Goal: Entertainment & Leisure: Consume media (video, audio)

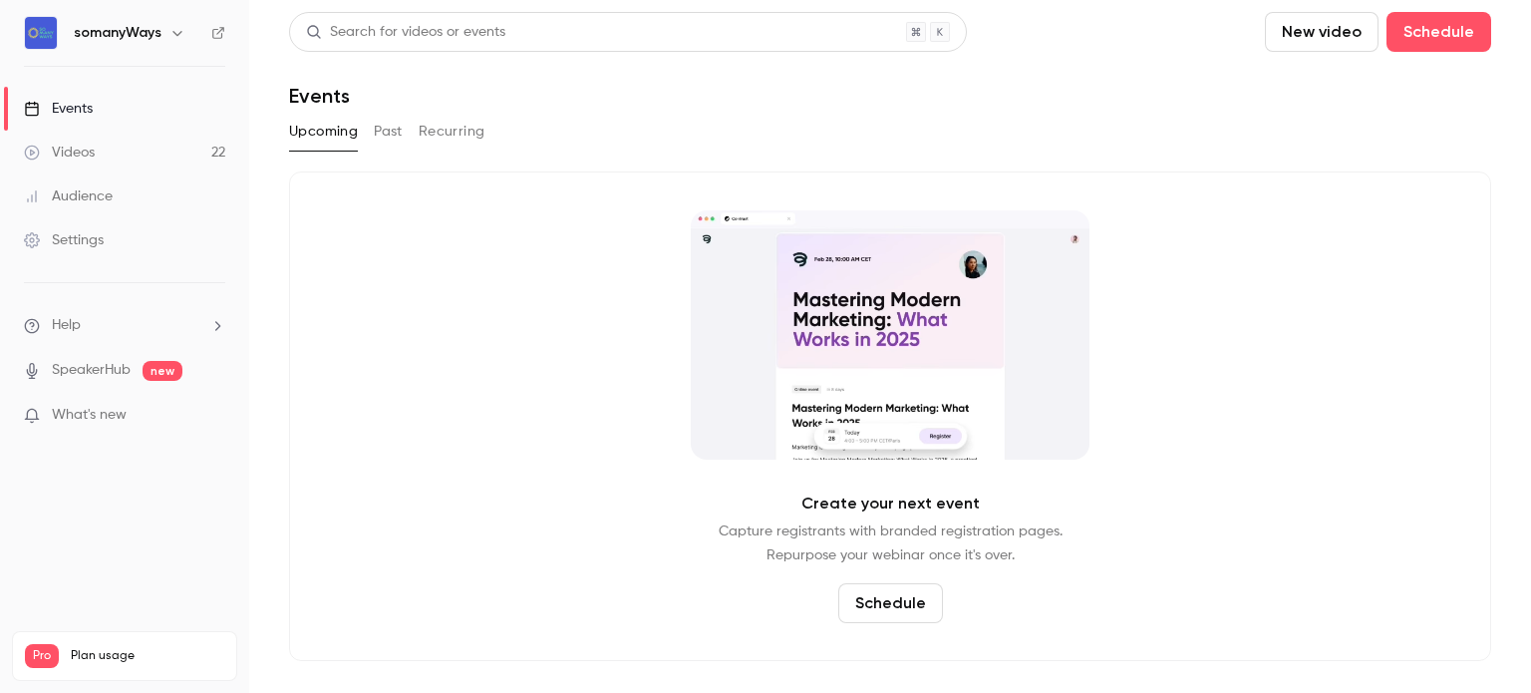
click at [378, 135] on button "Past" at bounding box center [388, 132] width 29 height 32
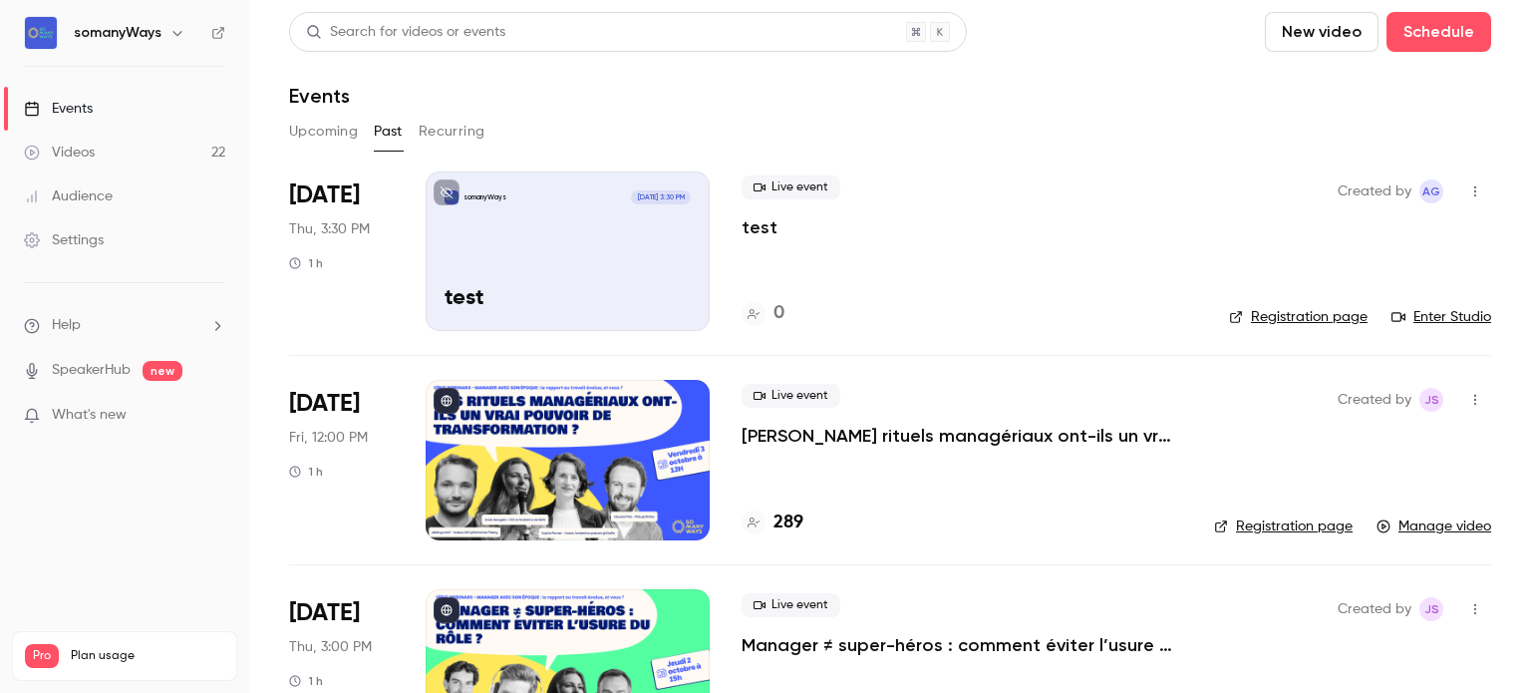
click at [568, 291] on p "test" at bounding box center [568, 299] width 246 height 26
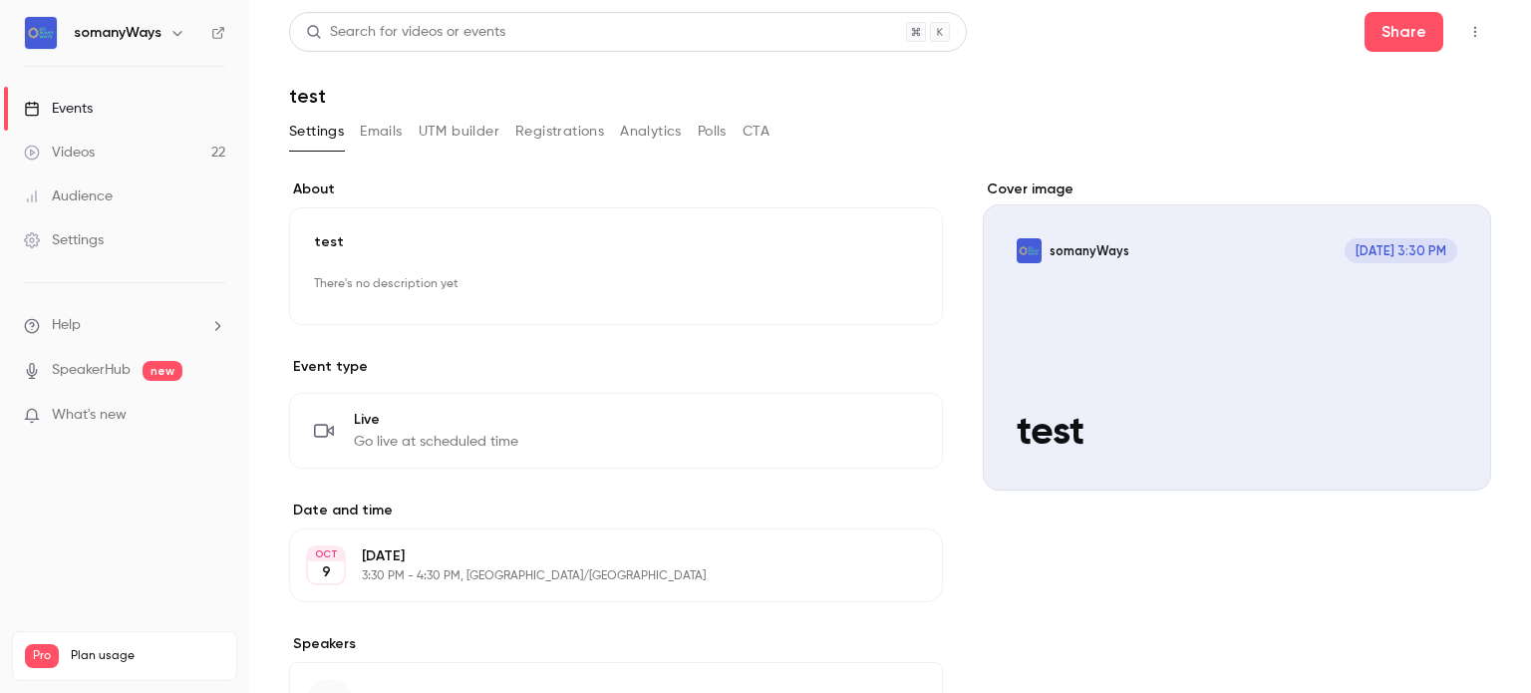
click at [172, 155] on link "Videos 22" at bounding box center [124, 153] width 249 height 44
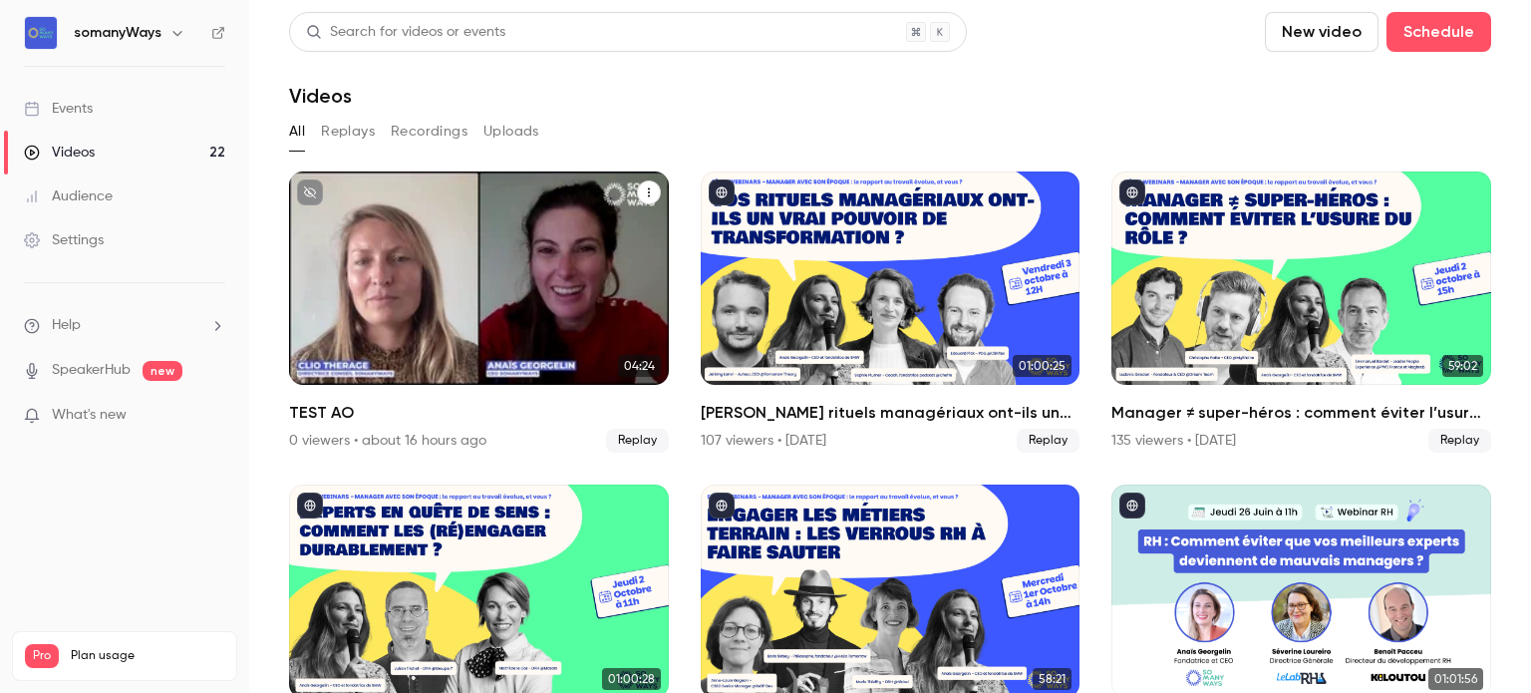
click at [453, 219] on div "somanyWays [DATE] TEST AO" at bounding box center [479, 277] width 380 height 213
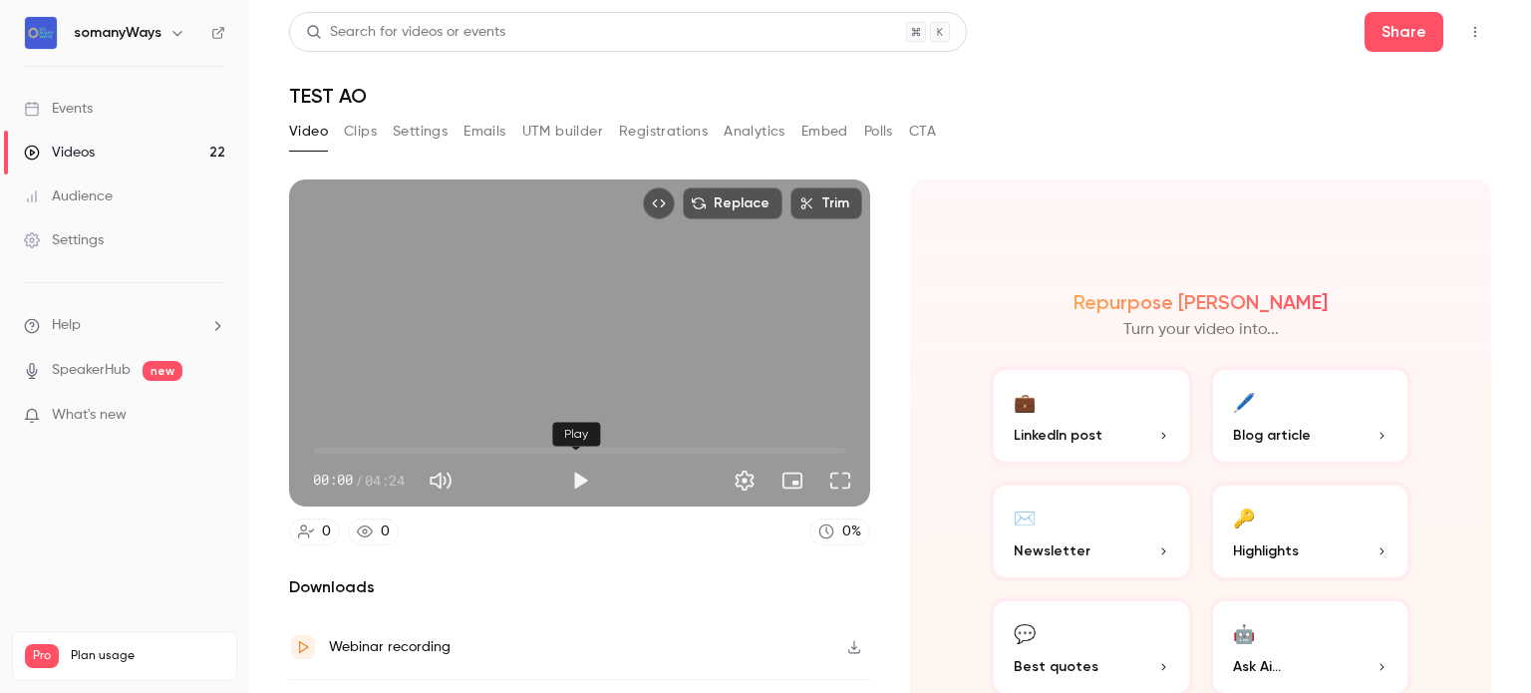
click at [566, 479] on button "Play" at bounding box center [580, 481] width 40 height 40
click at [494, 448] on span "00:00" at bounding box center [579, 451] width 533 height 32
click at [506, 373] on div "Replace Trim 01:41 01:41 / 04:24 HD" at bounding box center [579, 342] width 581 height 327
type input "***"
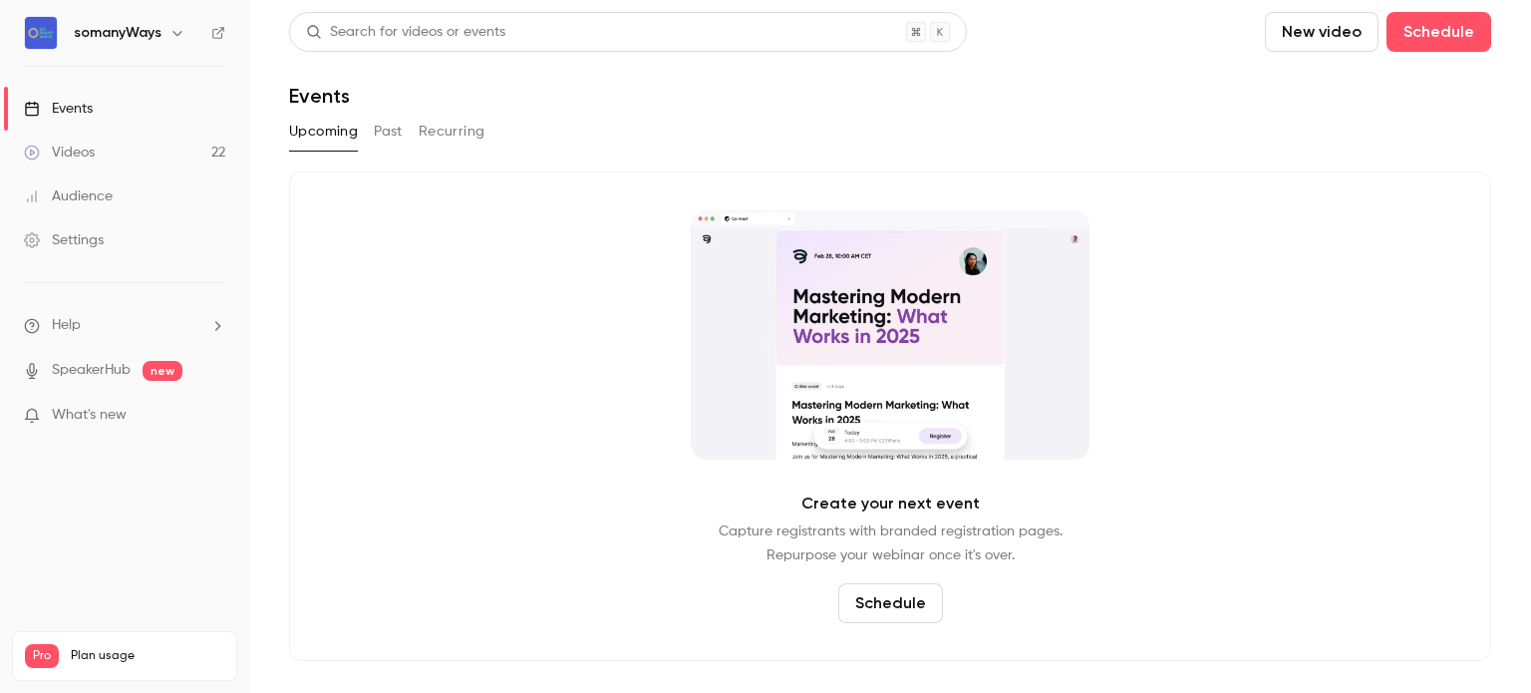
click at [172, 31] on icon "button" at bounding box center [176, 33] width 9 height 5
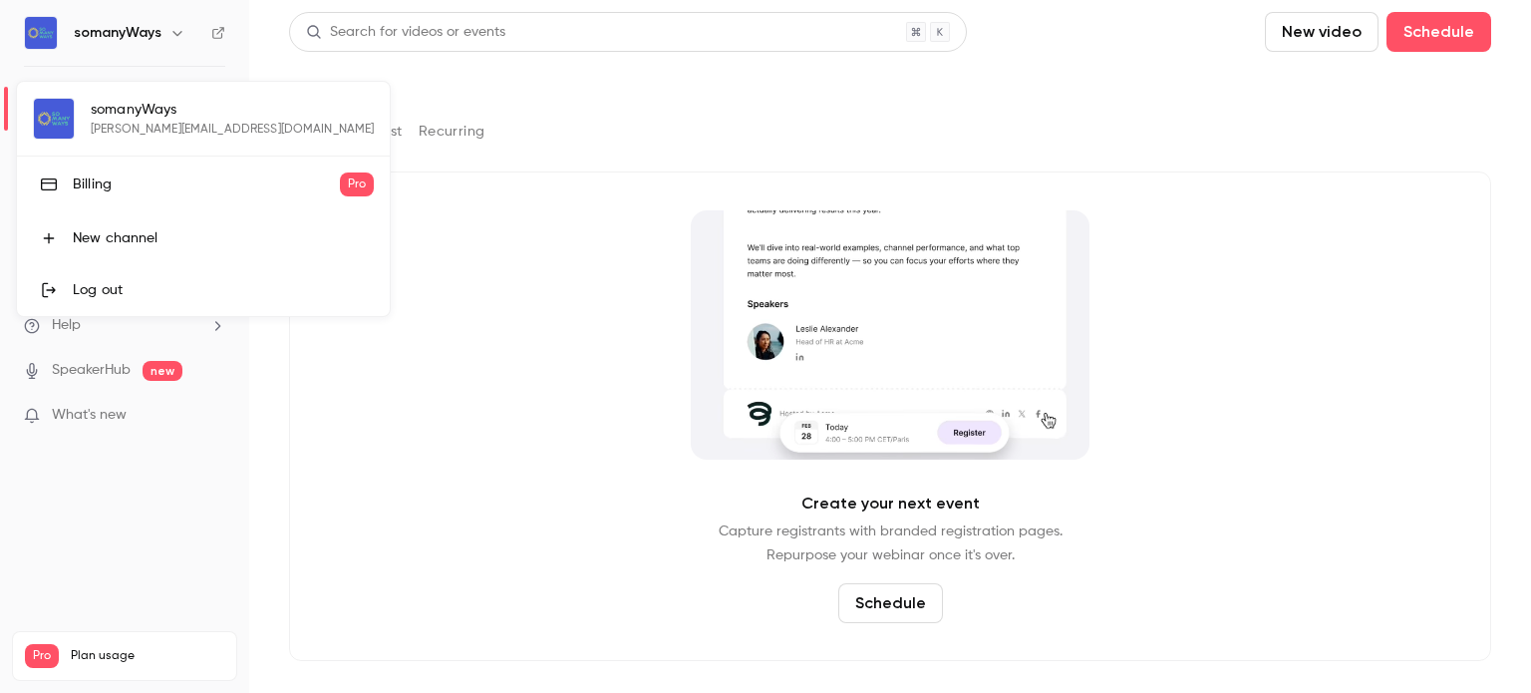
click at [153, 43] on div at bounding box center [765, 346] width 1531 height 693
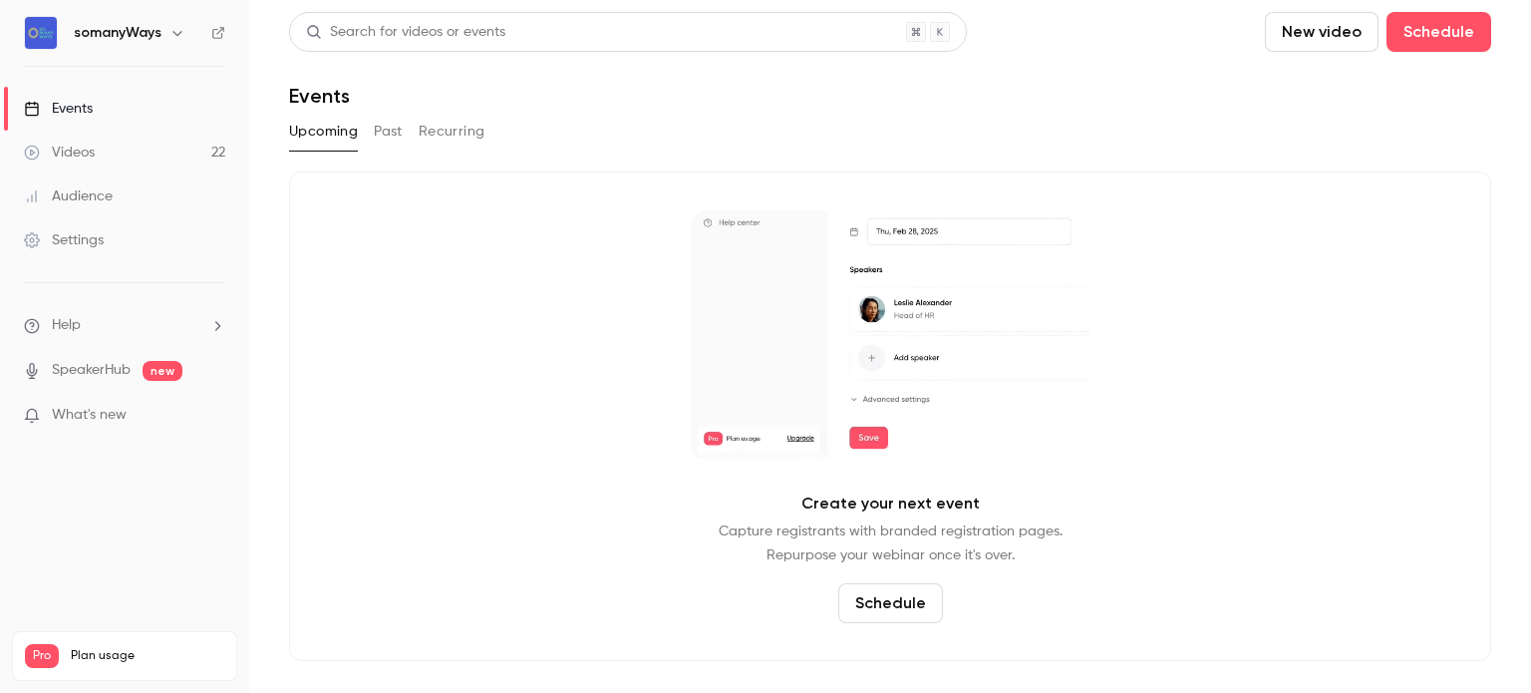
click at [175, 25] on icon "button" at bounding box center [177, 33] width 16 height 16
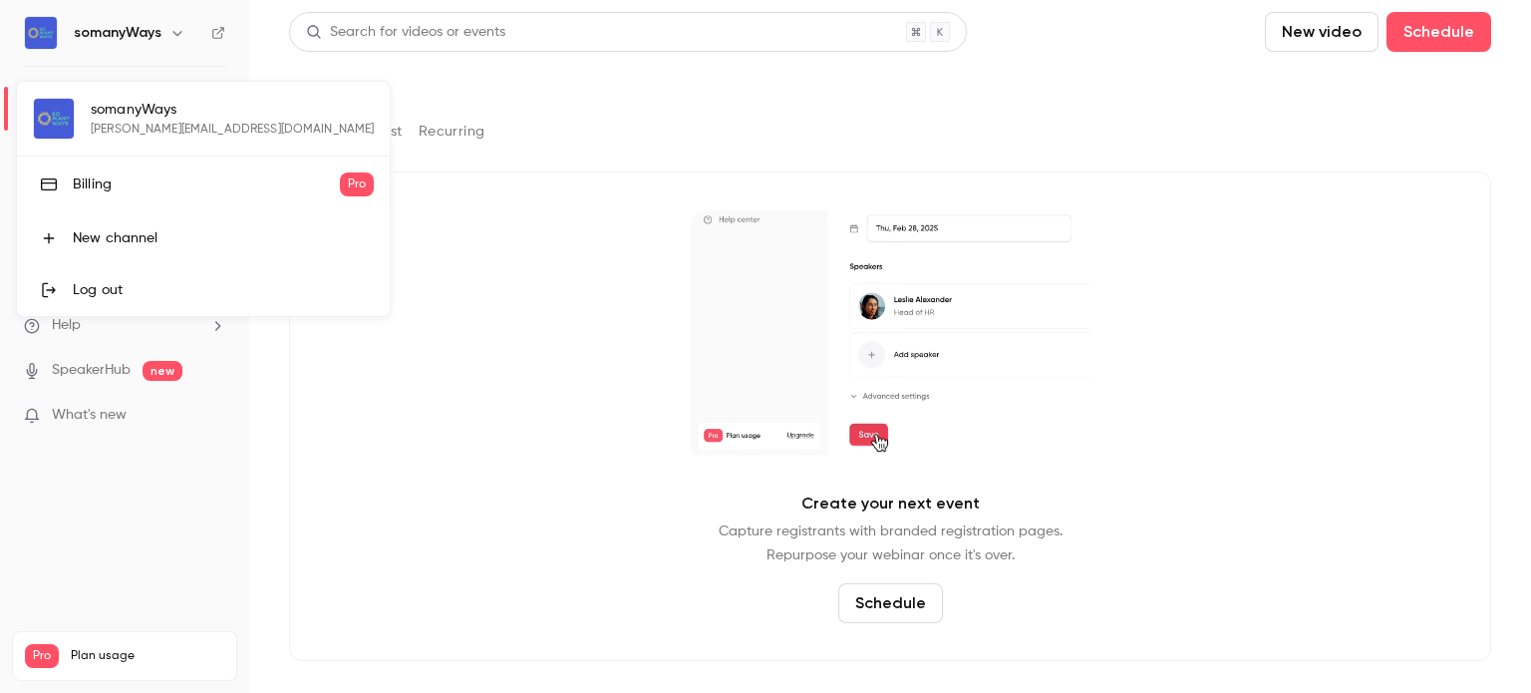
click at [116, 280] on div "Log out" at bounding box center [223, 290] width 301 height 20
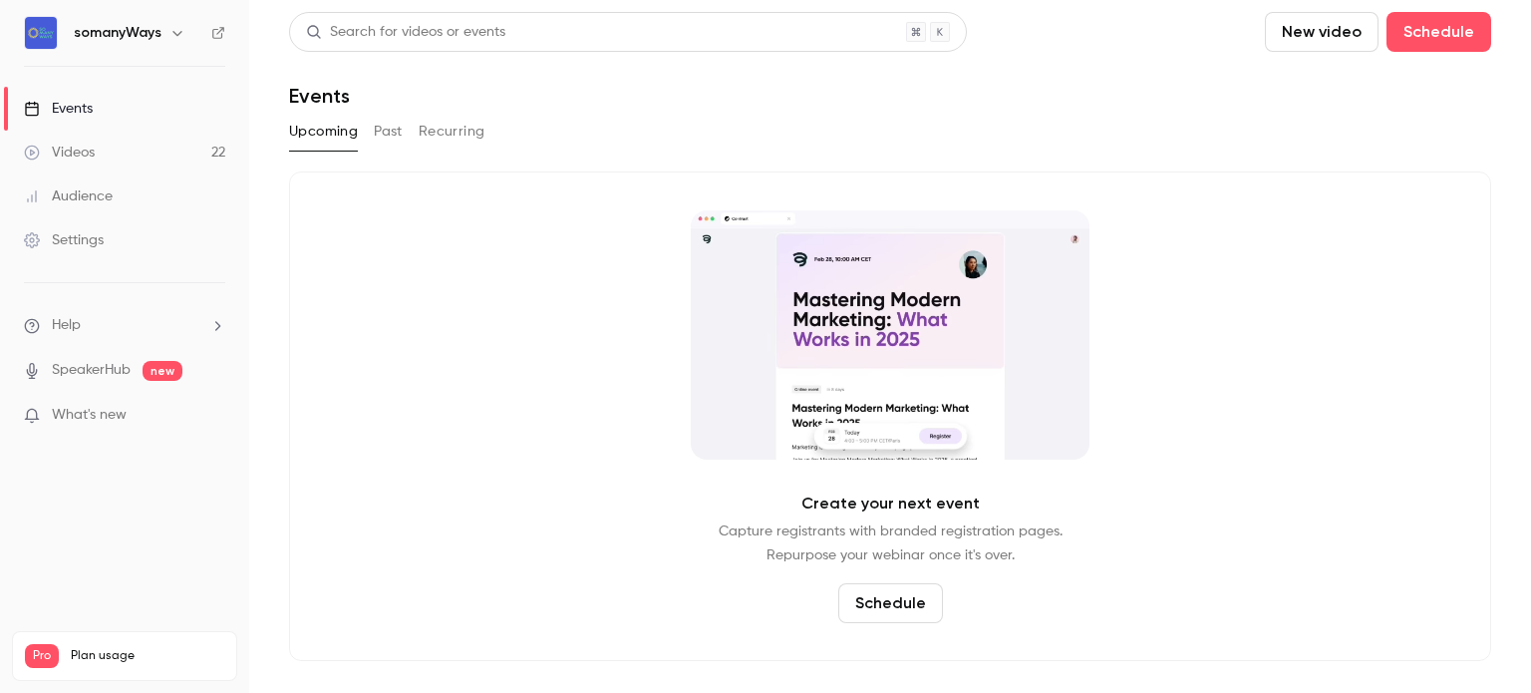
click at [100, 36] on h6 "somanyWays" at bounding box center [118, 33] width 88 height 20
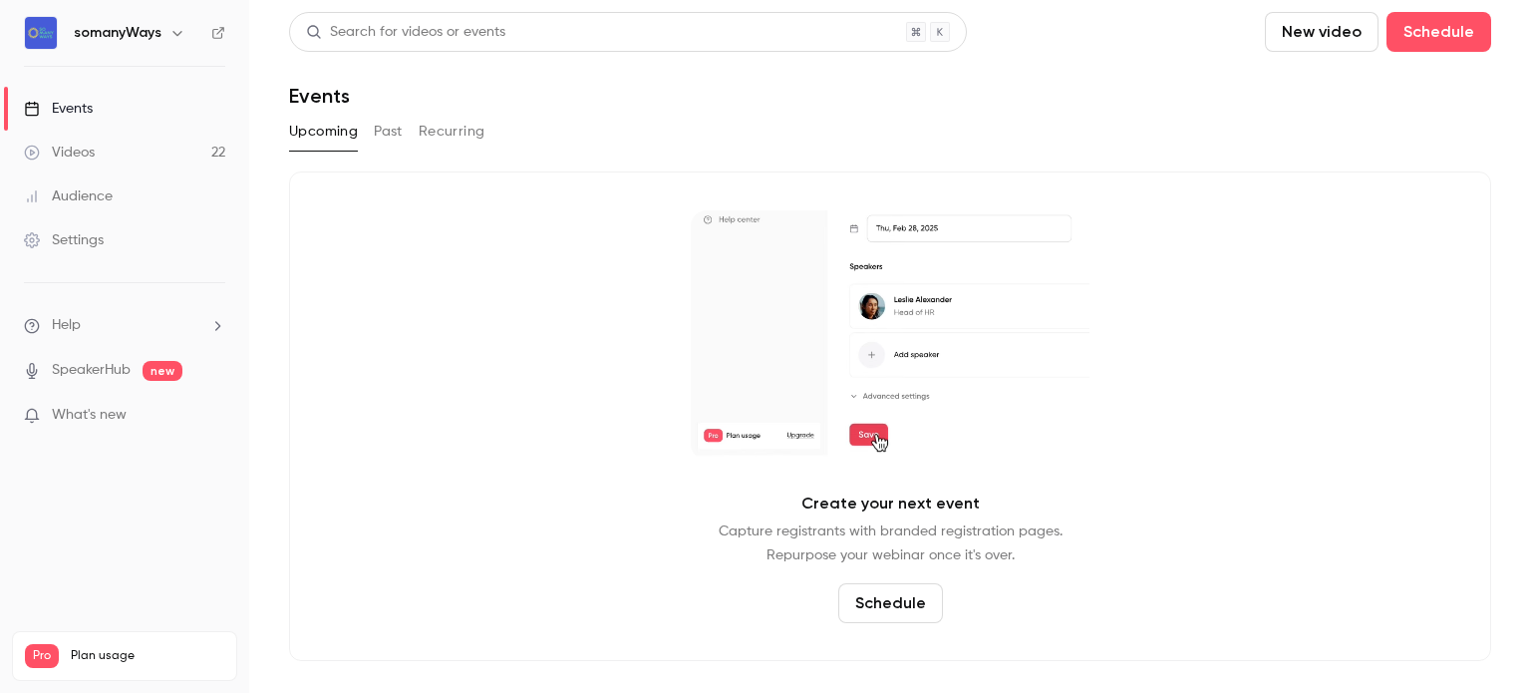
click at [171, 36] on icon "button" at bounding box center [177, 33] width 16 height 16
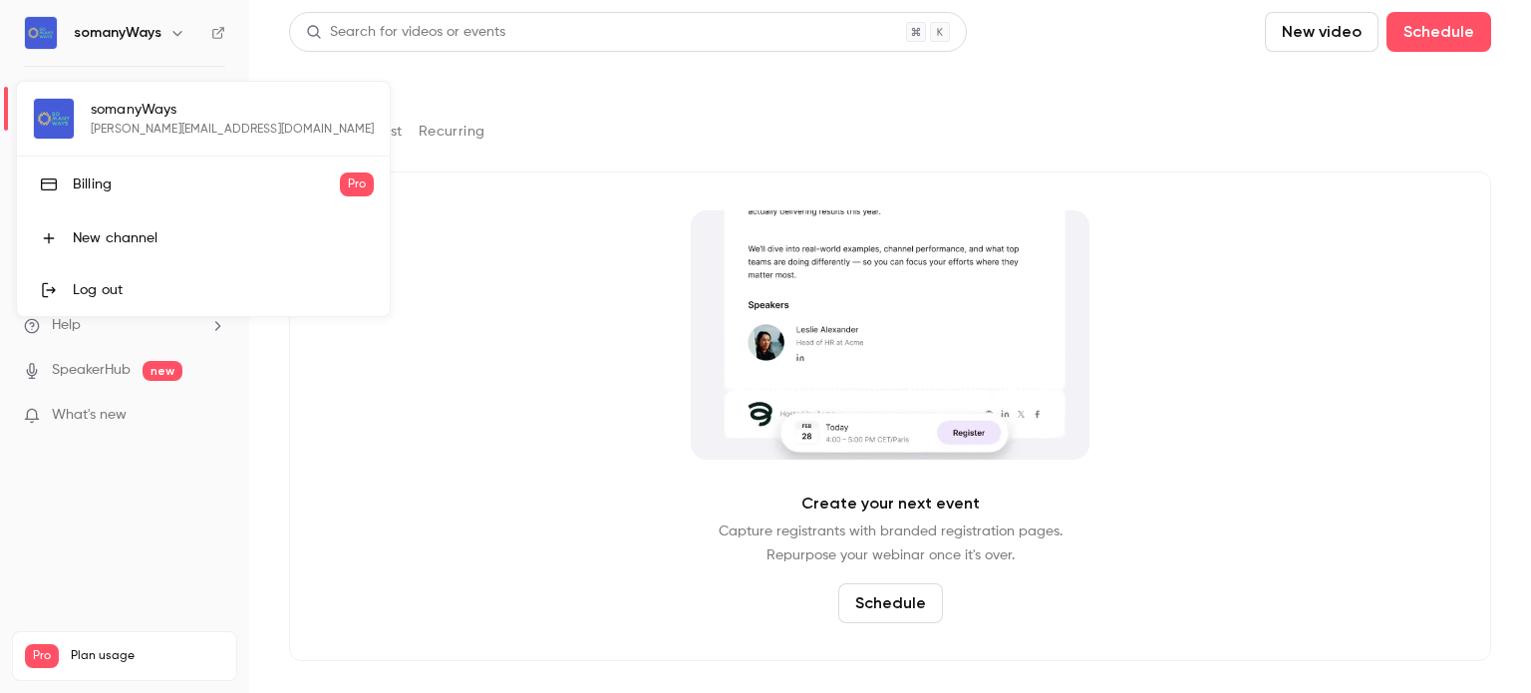
click at [171, 36] on div at bounding box center [765, 346] width 1531 height 693
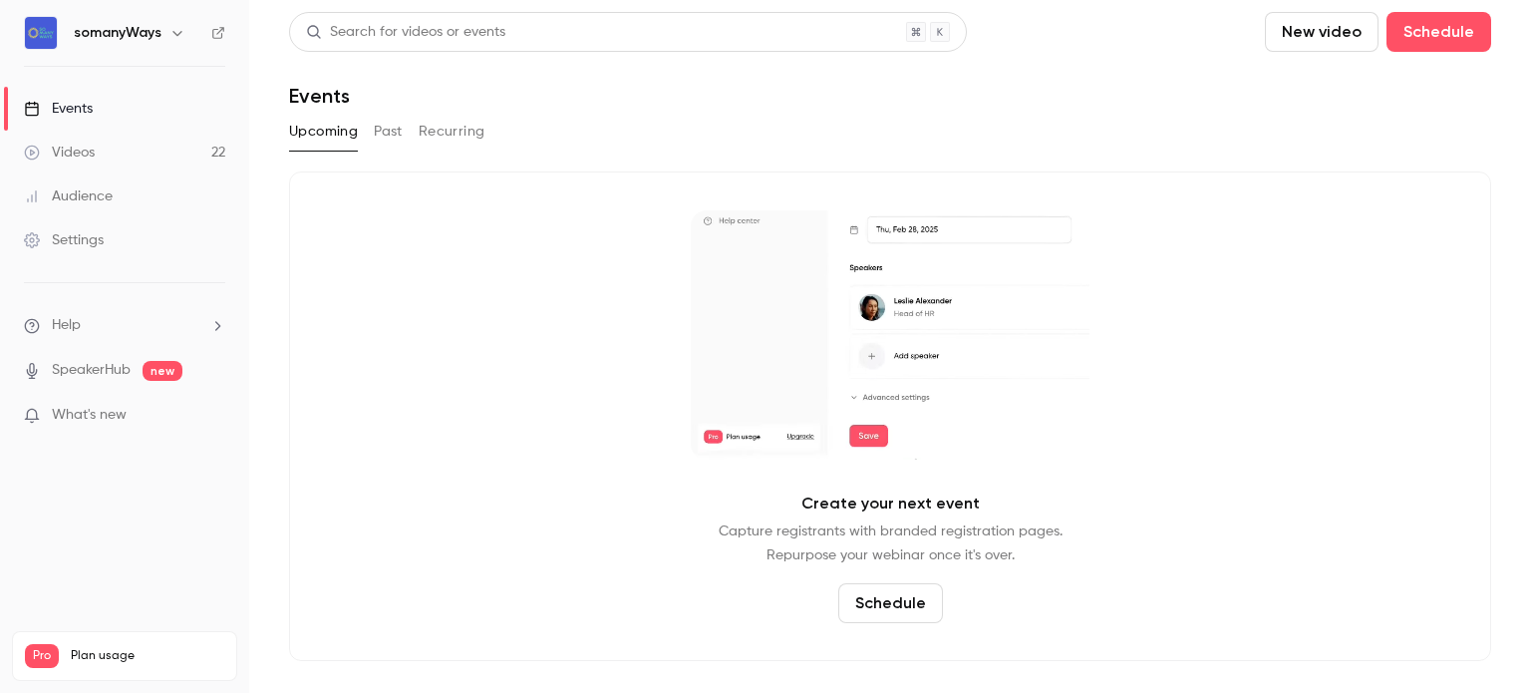
click at [87, 248] on div "Settings" at bounding box center [64, 240] width 80 height 20
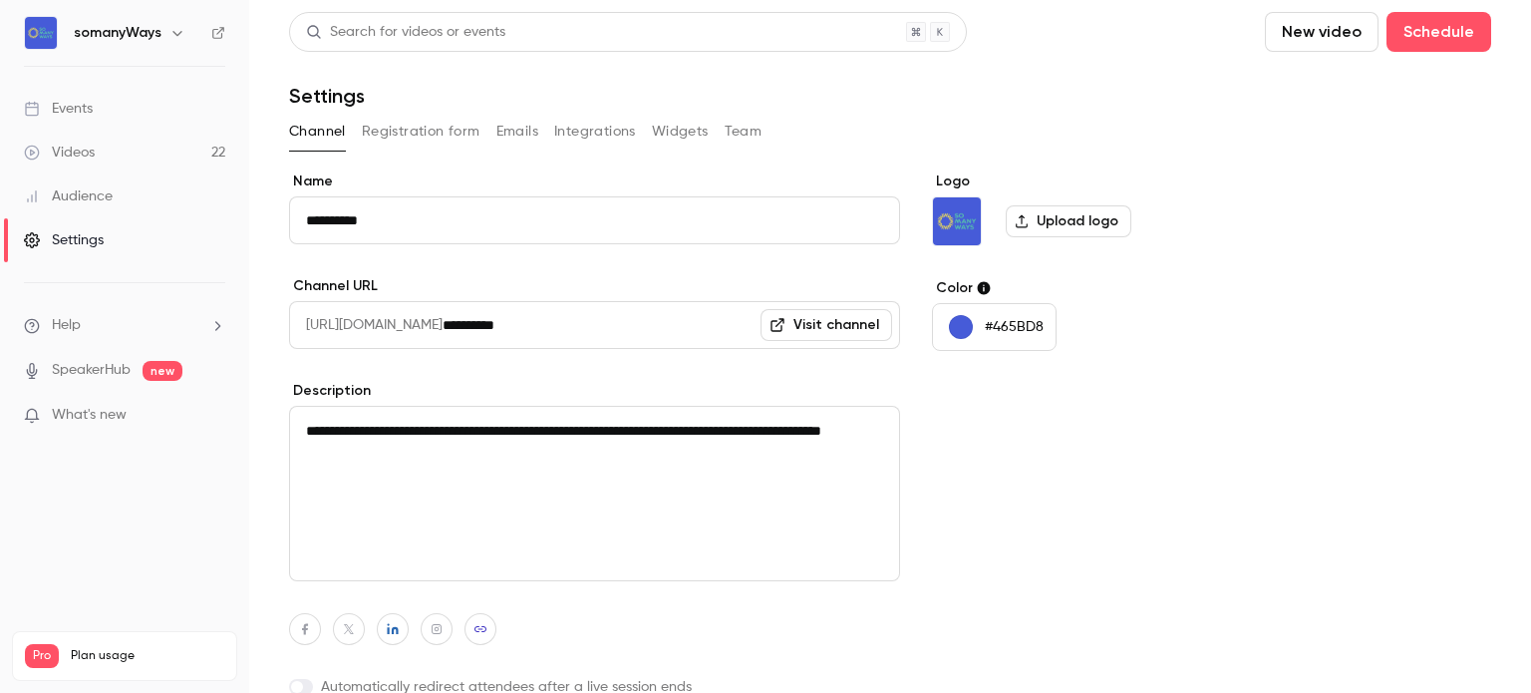
click at [734, 136] on button "Team" at bounding box center [744, 132] width 38 height 32
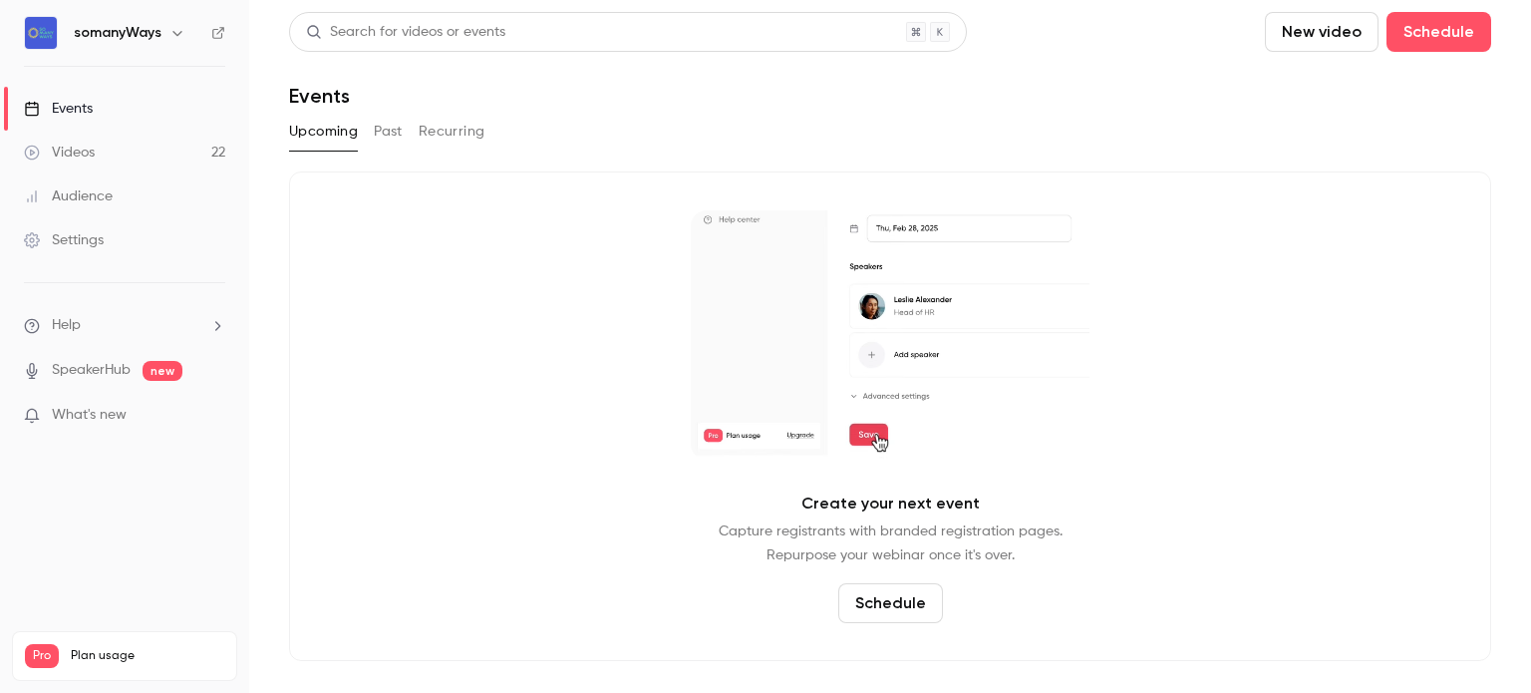
click at [129, 156] on link "Videos 22" at bounding box center [124, 153] width 249 height 44
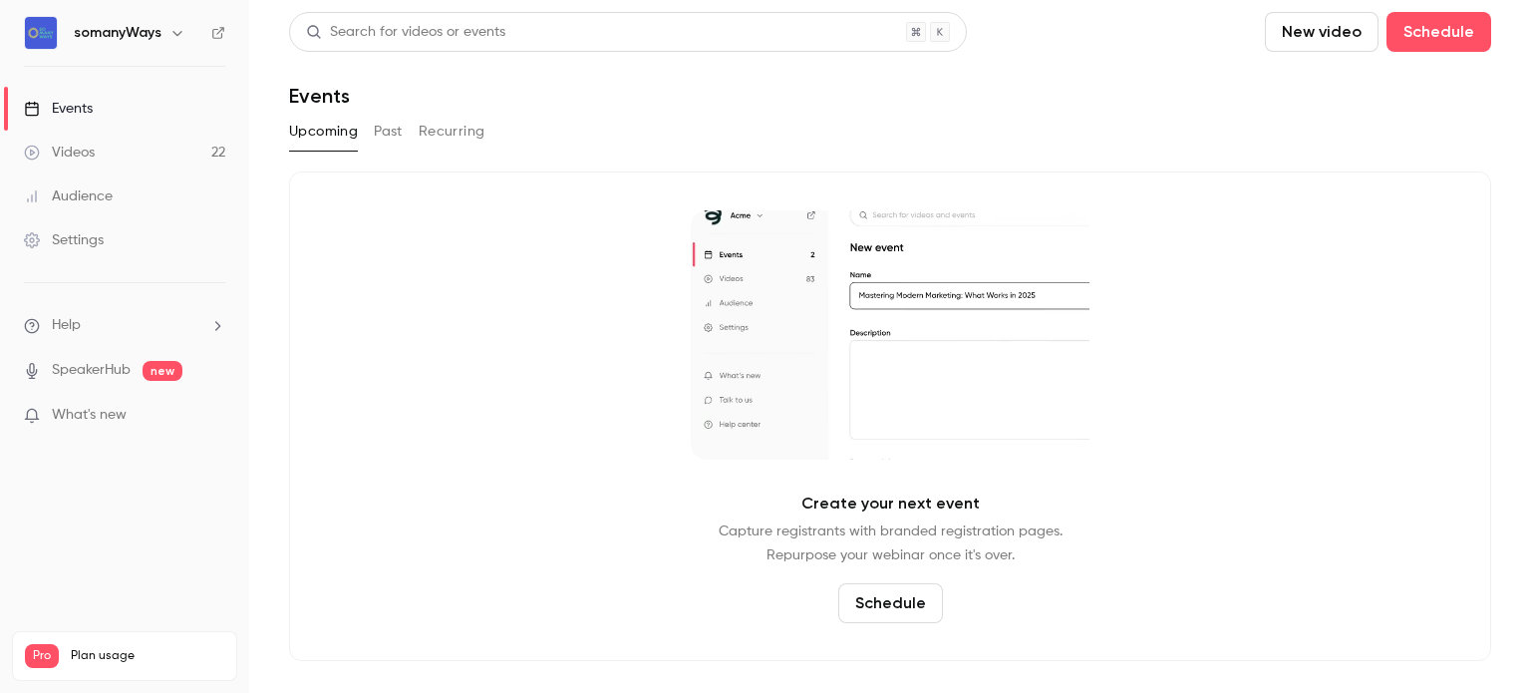
click at [176, 157] on link "Videos 22" at bounding box center [124, 153] width 249 height 44
